Goal: Browse casually

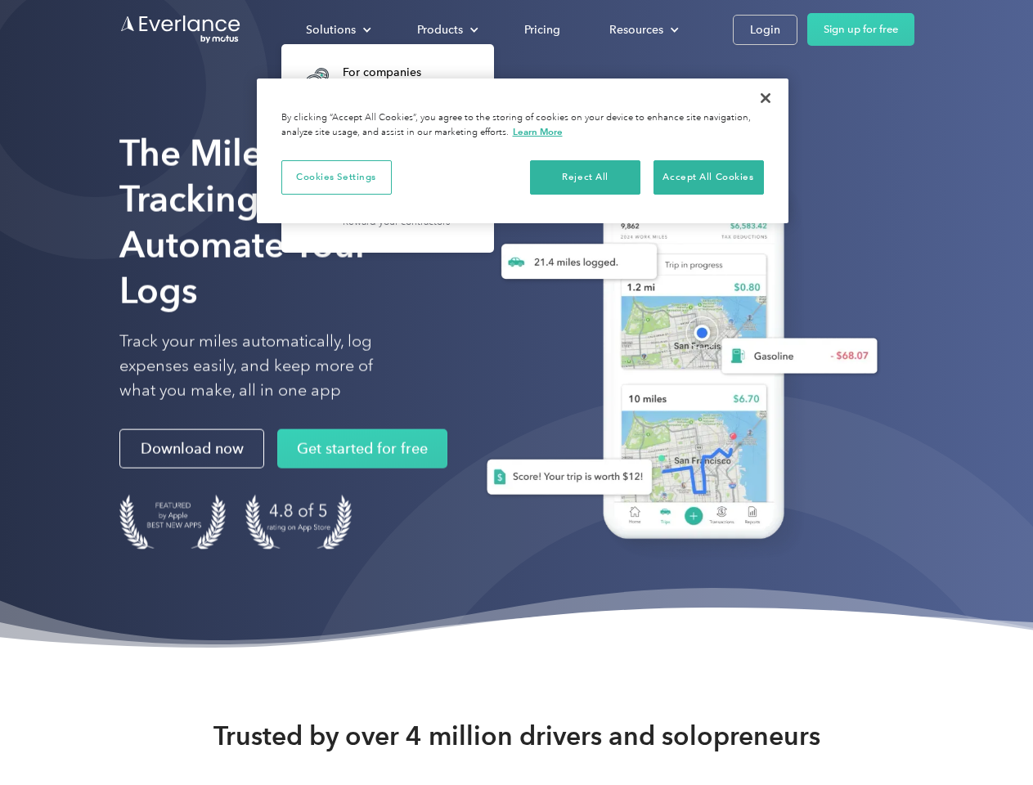
click at [338, 29] on div "Solutions" at bounding box center [331, 30] width 50 height 20
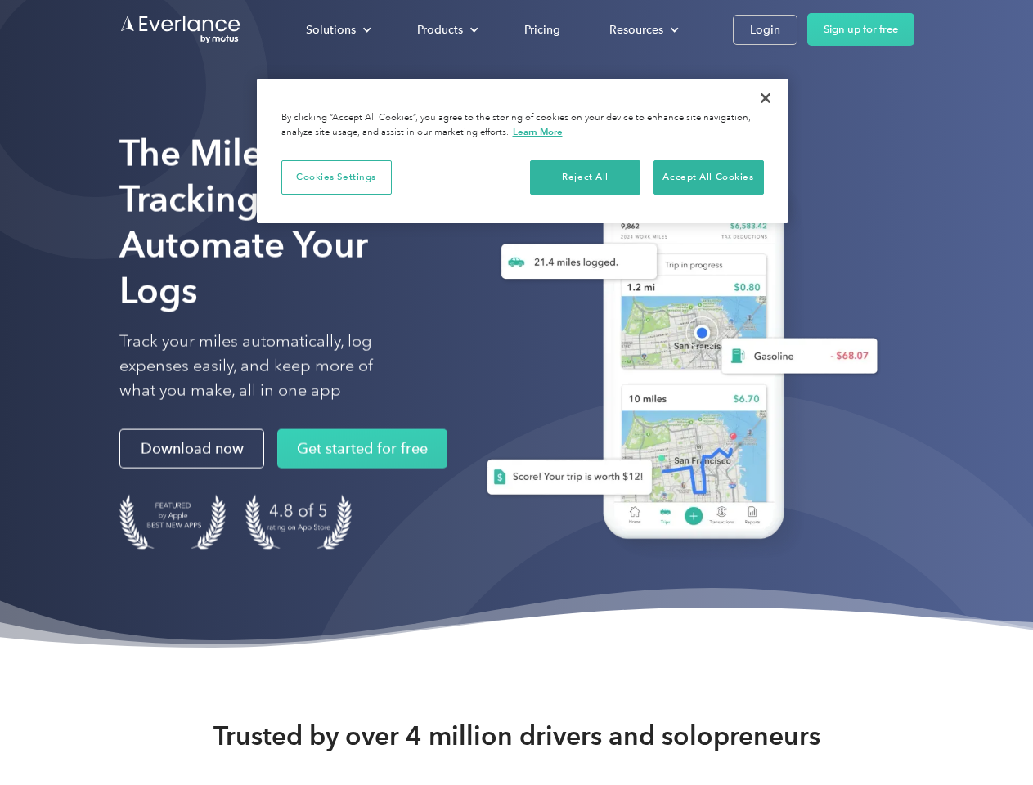
click at [446, 29] on div "Products" at bounding box center [440, 30] width 46 height 20
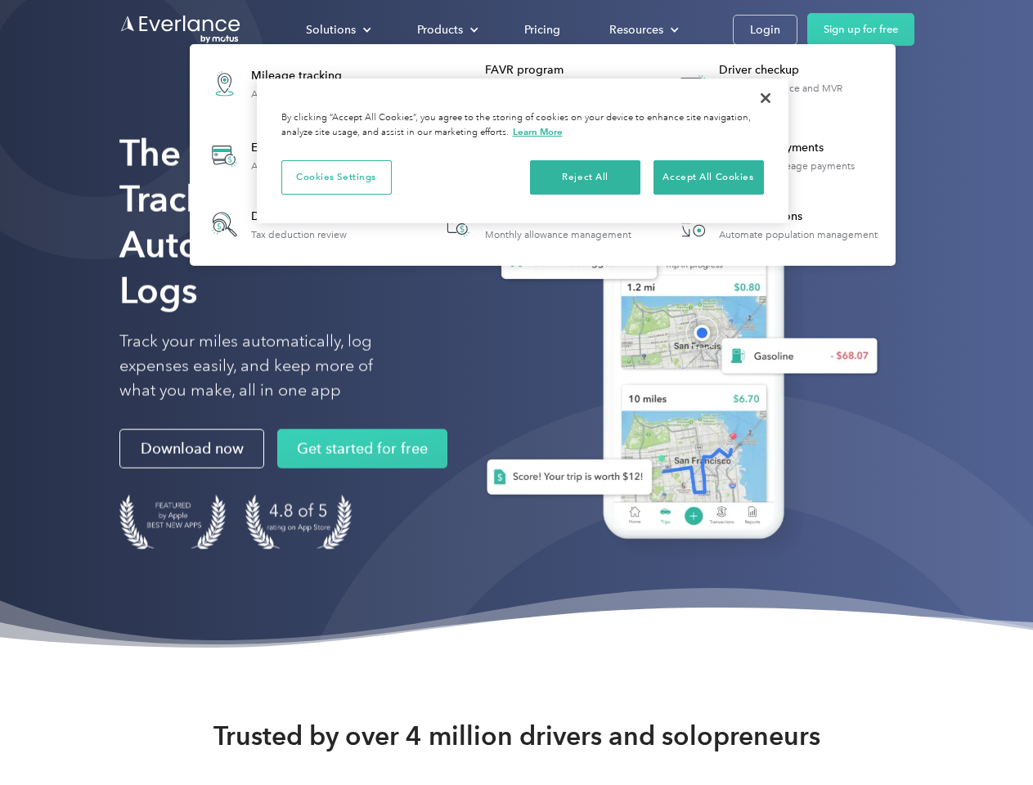
click at [642, 29] on div "Resources" at bounding box center [636, 30] width 54 height 20
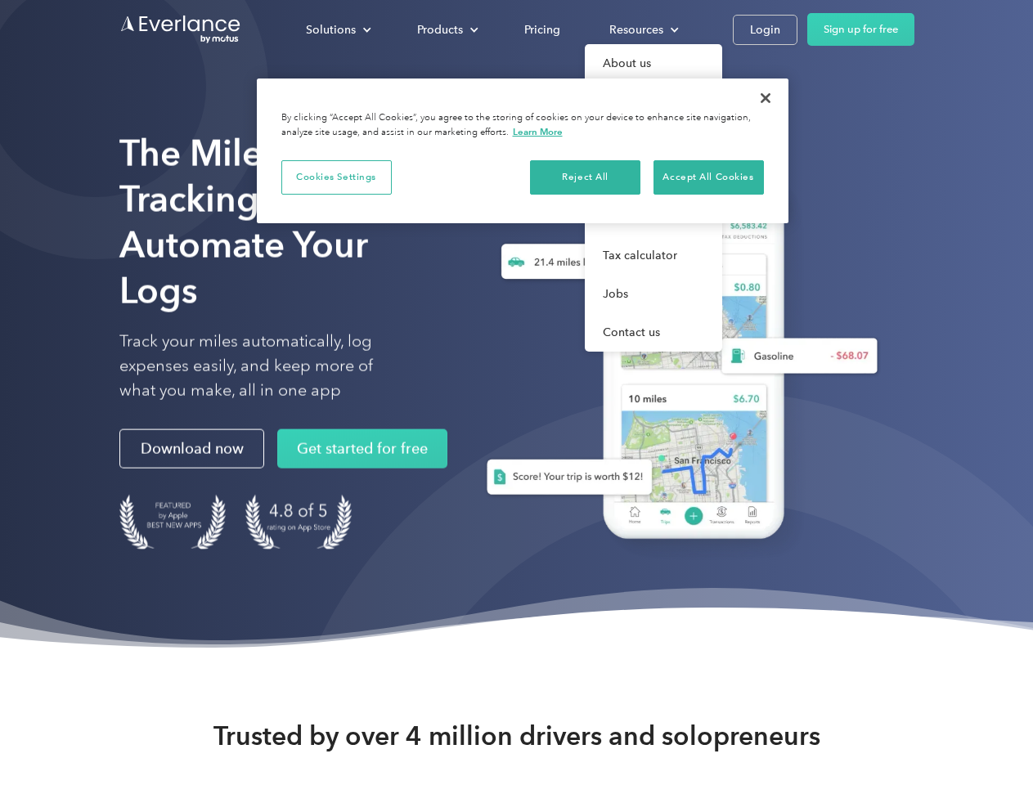
click at [336, 177] on button "Cookies Settings" at bounding box center [336, 177] width 110 height 34
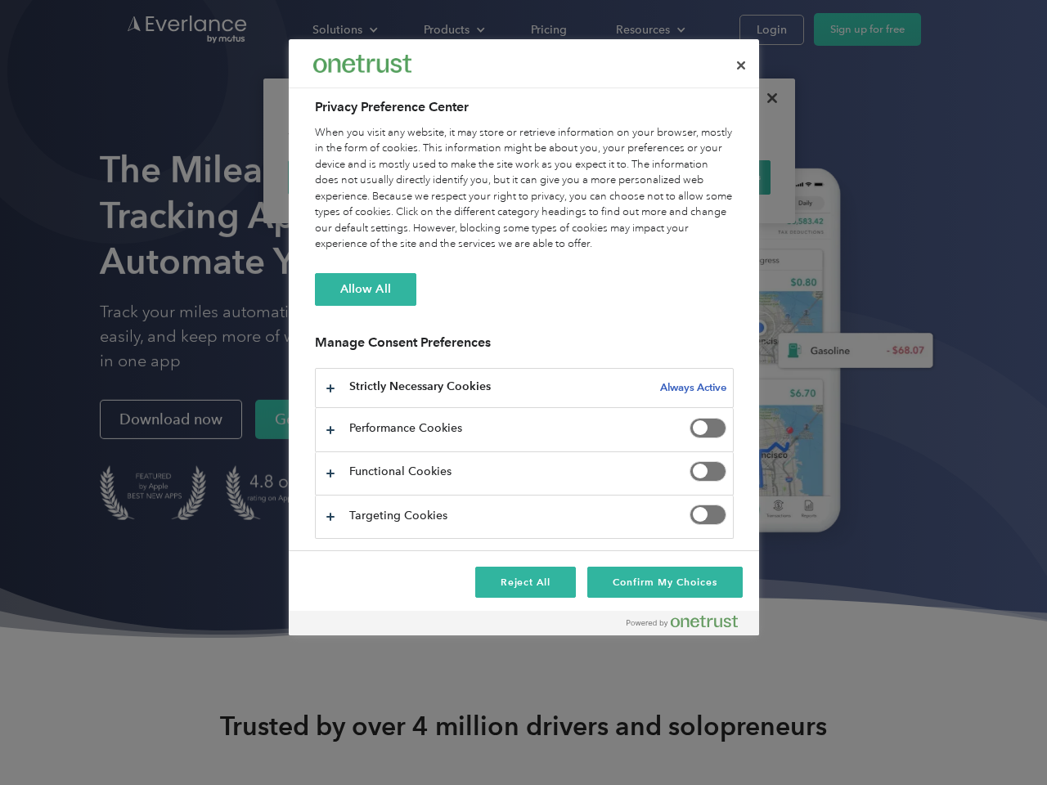
click at [586, 177] on div "When you visit any website, it may store or retrieve information on your browse…" at bounding box center [524, 189] width 419 height 128
click at [708, 177] on div "When you visit any website, it may store or retrieve information on your browse…" at bounding box center [524, 189] width 419 height 128
click at [766, 98] on div at bounding box center [523, 392] width 1047 height 785
